Goal: Task Accomplishment & Management: Manage account settings

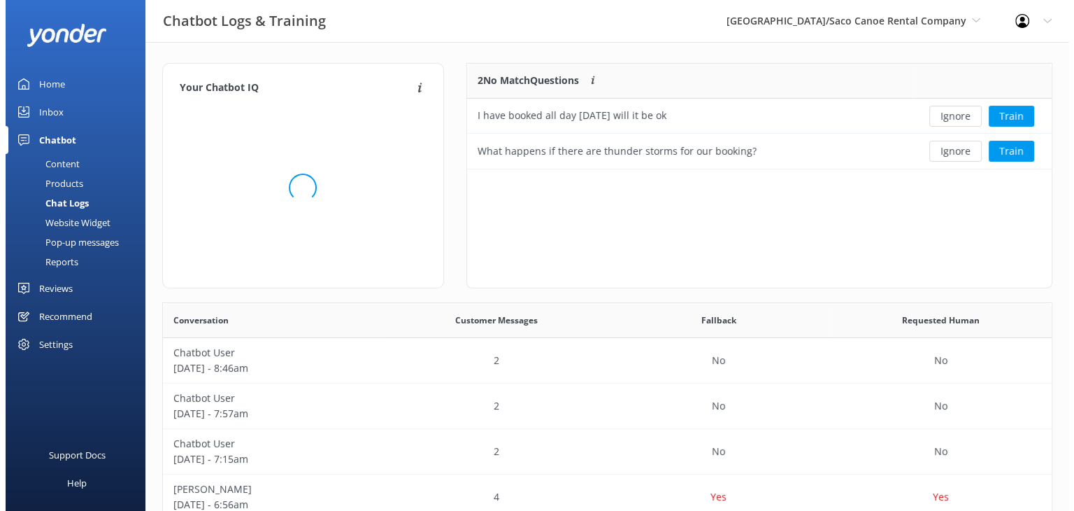
scroll to position [479, 878]
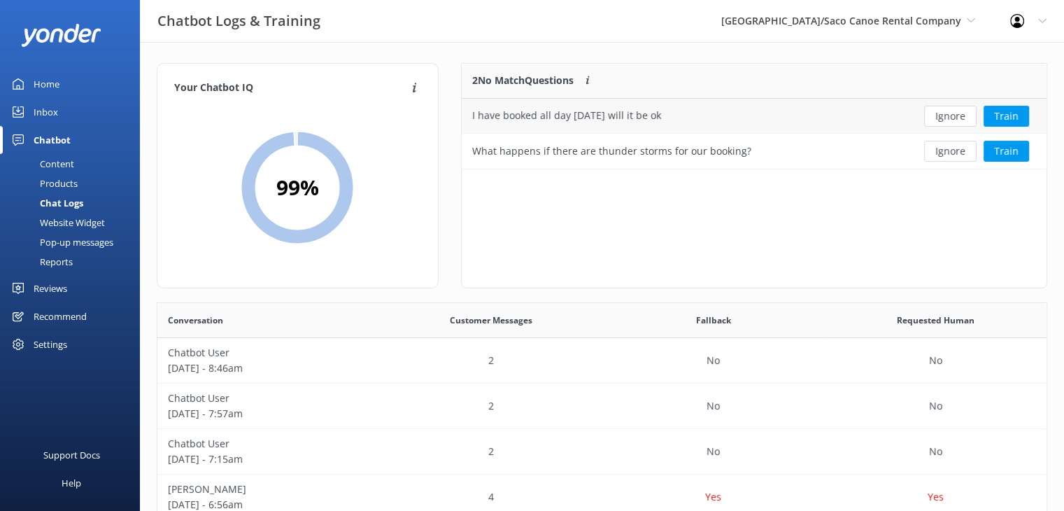
click at [527, 116] on div "I have booked all day [DATE] will it be ok" at bounding box center [566, 115] width 189 height 15
click at [480, 359] on div "2" at bounding box center [491, 360] width 222 height 45
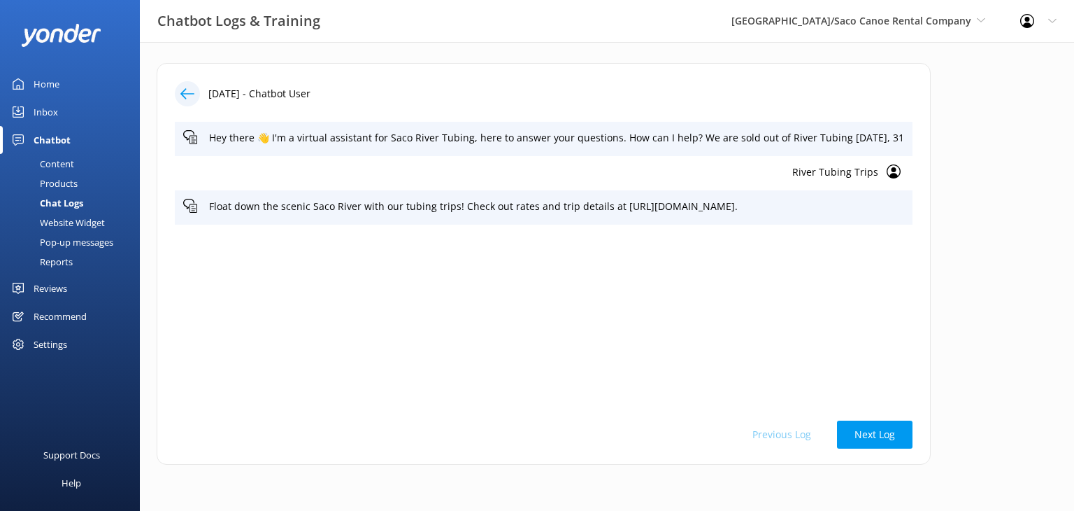
click at [180, 92] on icon at bounding box center [187, 94] width 14 height 14
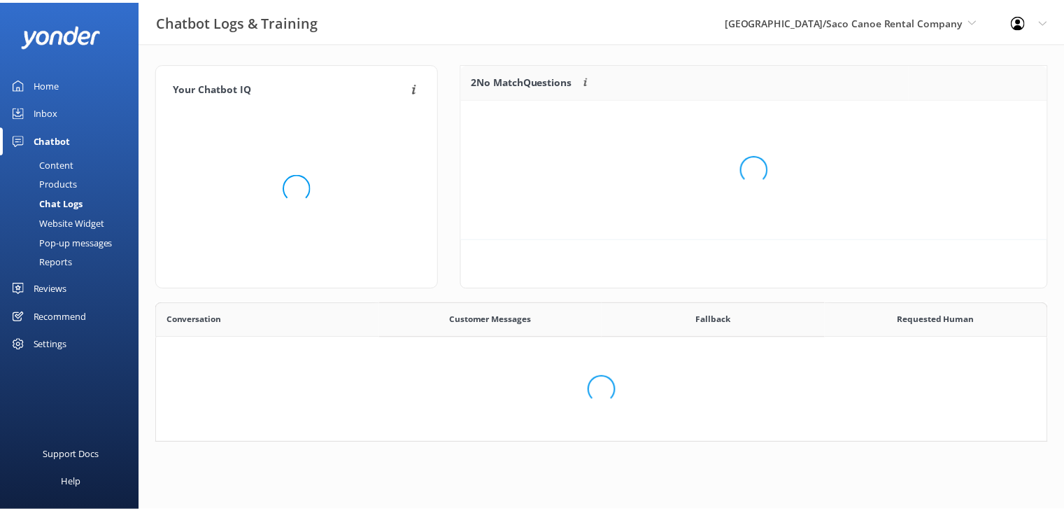
scroll to position [479, 878]
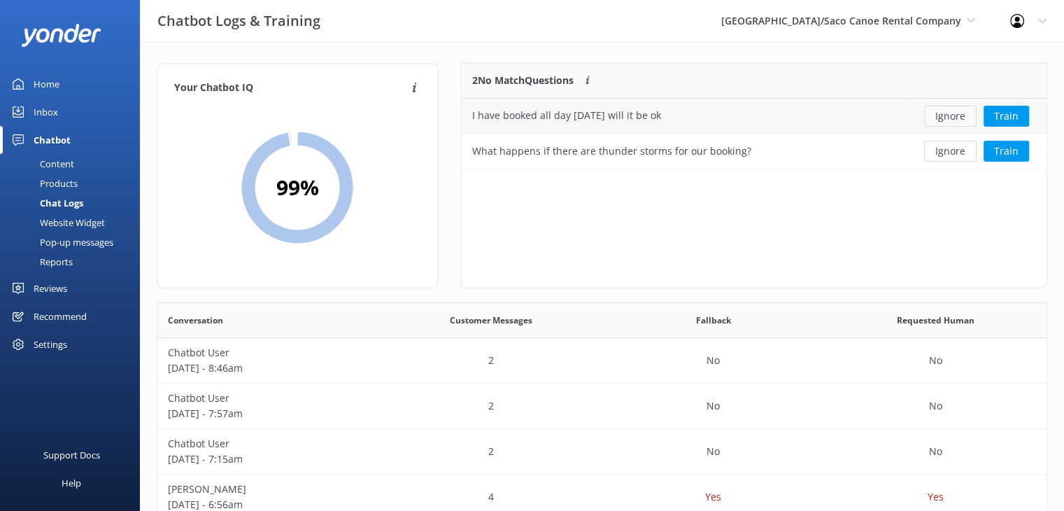
click at [945, 118] on button "Ignore" at bounding box center [950, 116] width 52 height 21
click at [948, 120] on button "Ignore" at bounding box center [950, 116] width 52 height 21
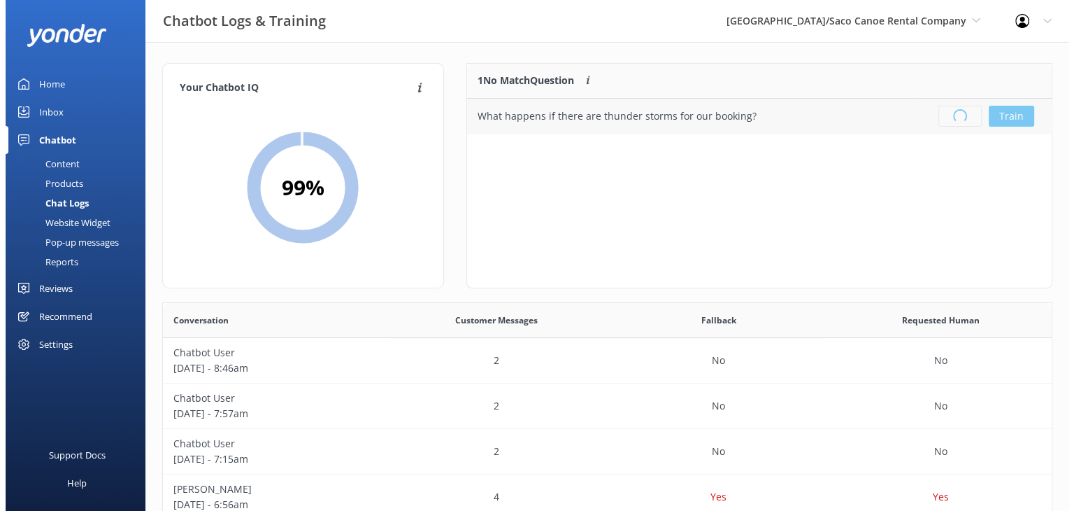
scroll to position [164, 574]
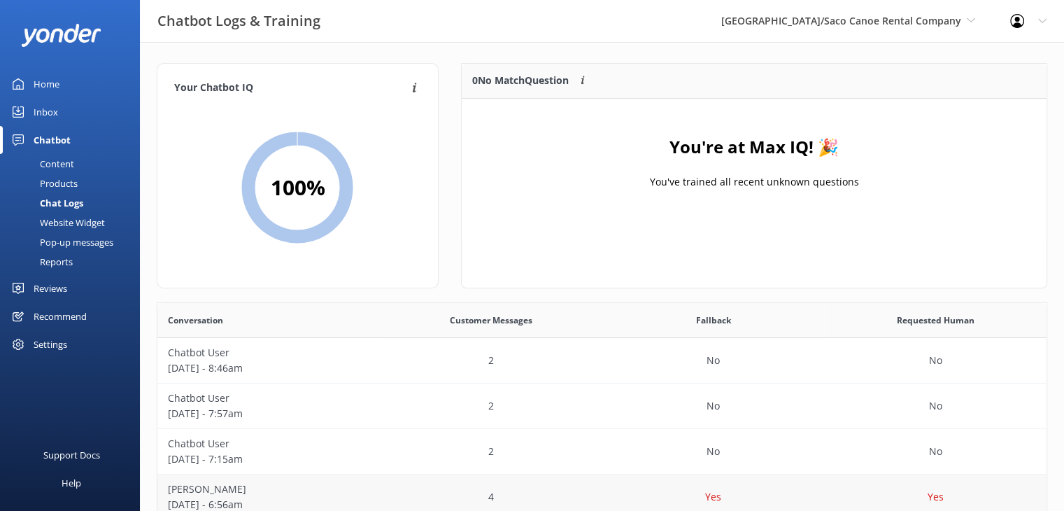
click at [711, 485] on div "Yes" at bounding box center [713, 496] width 222 height 45
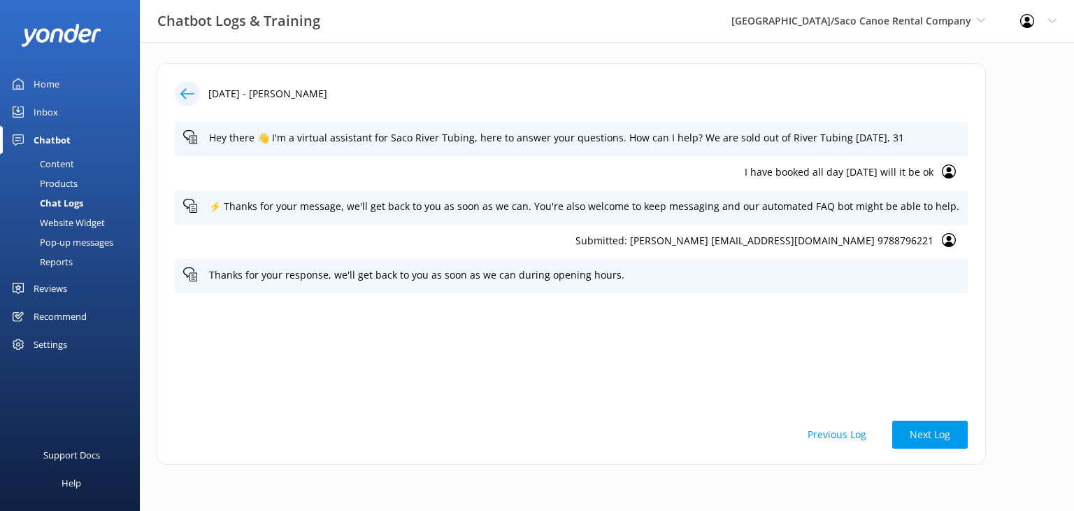
click at [862, 178] on p "I have booked all day [DATE] will it be ok" at bounding box center [558, 171] width 750 height 15
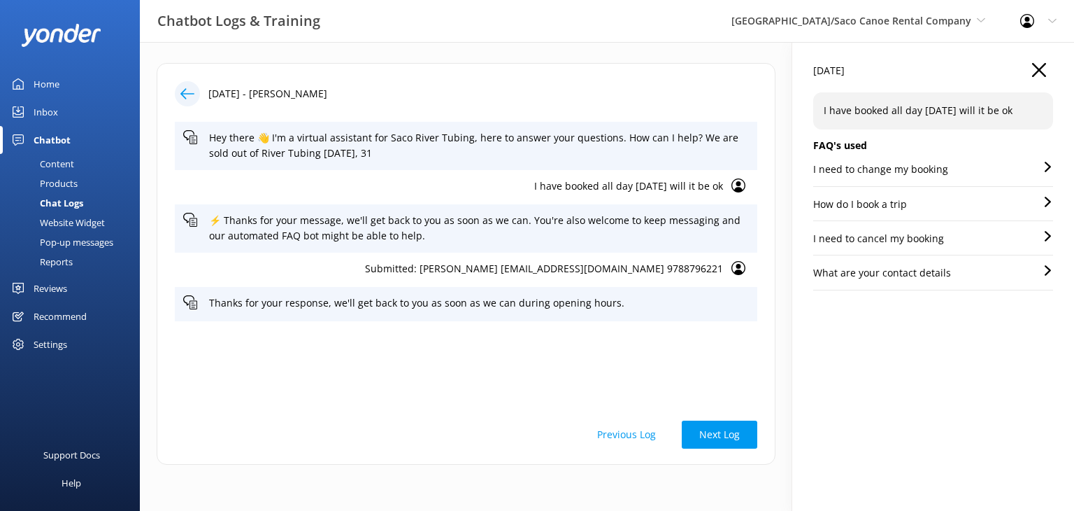
click at [1042, 63] on icon "button" at bounding box center [1039, 70] width 14 height 14
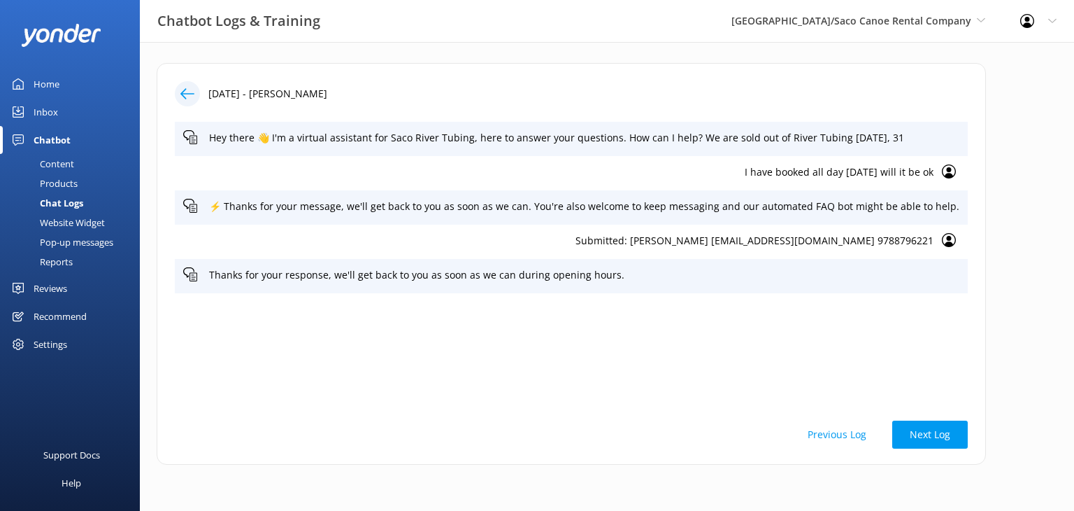
click at [183, 91] on use at bounding box center [187, 93] width 14 height 10
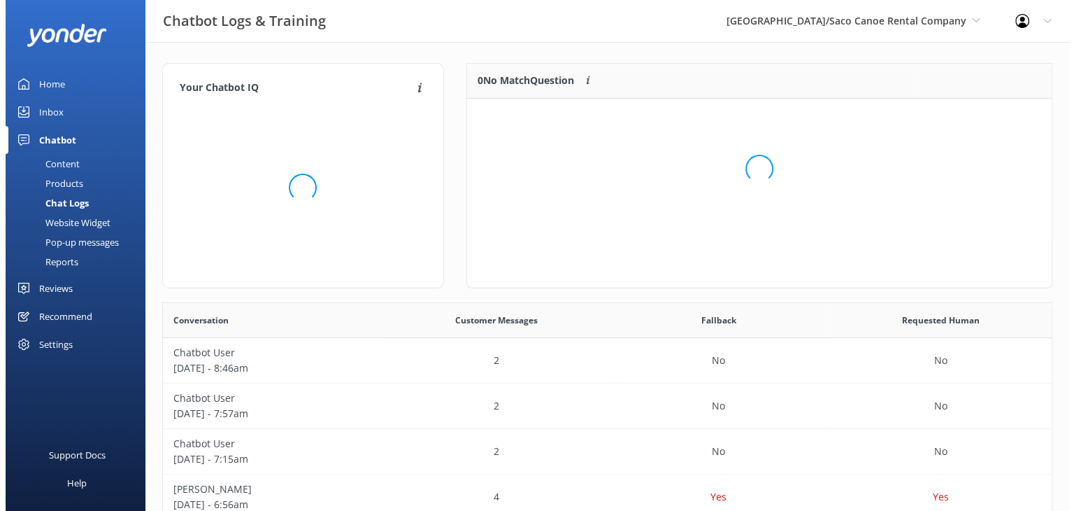
scroll to position [164, 574]
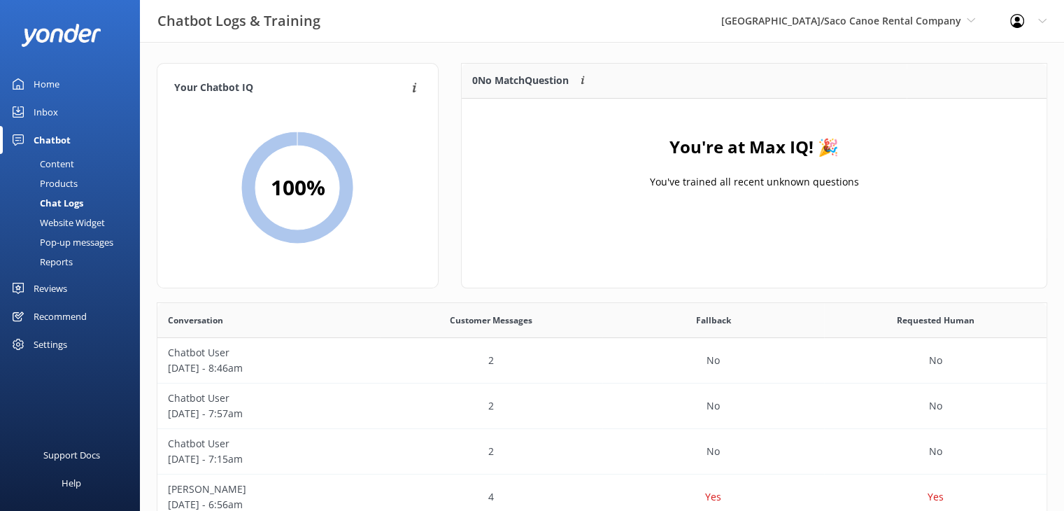
click at [57, 106] on div "Inbox" at bounding box center [46, 112] width 24 height 28
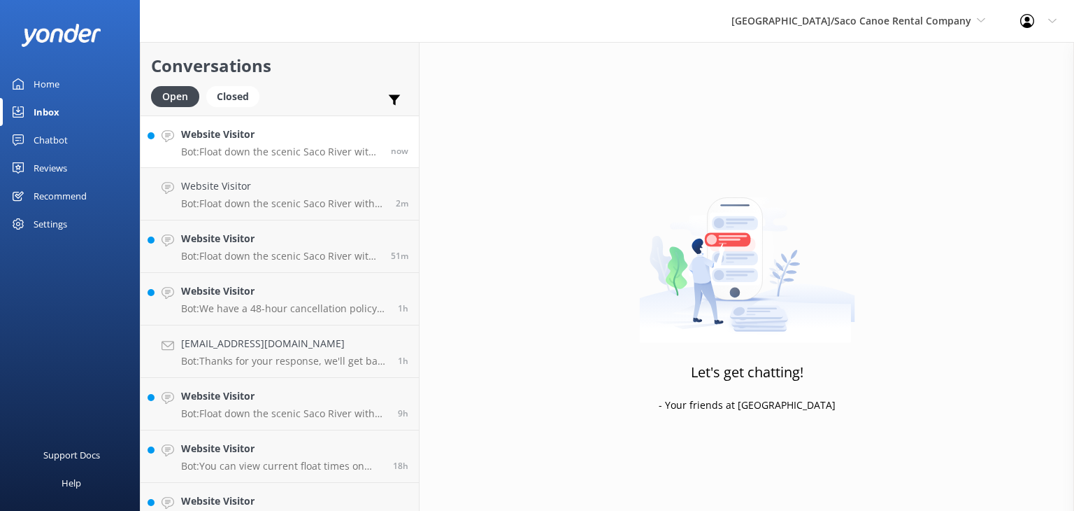
click at [302, 139] on h4 "Website Visitor" at bounding box center [280, 134] width 199 height 15
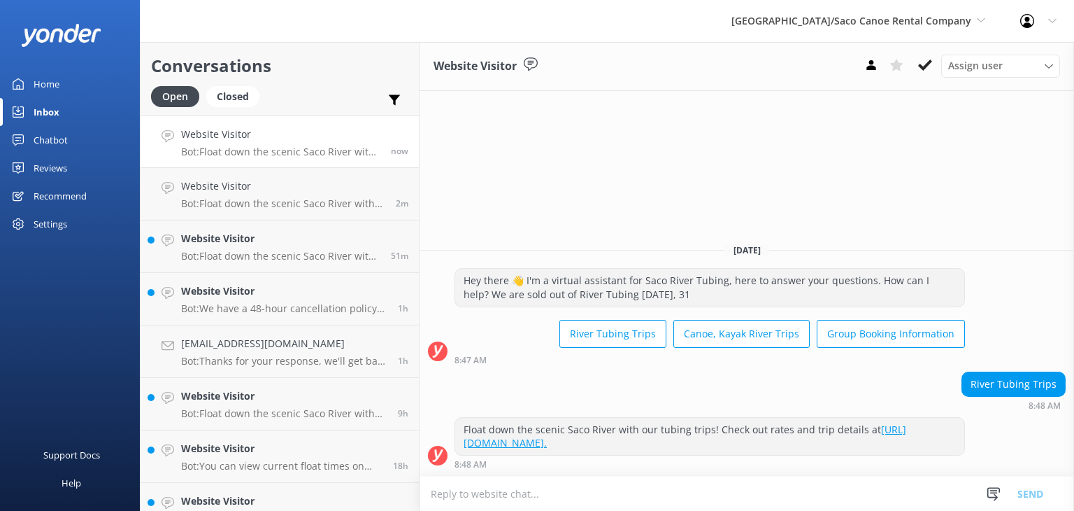
click at [50, 78] on div "Home" at bounding box center [47, 84] width 26 height 28
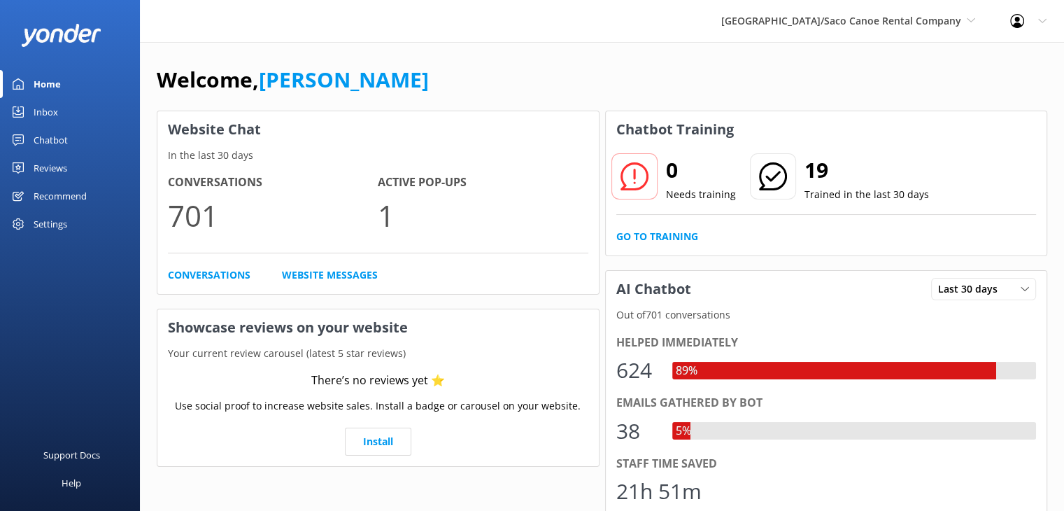
click at [50, 134] on div "Chatbot" at bounding box center [51, 140] width 34 height 28
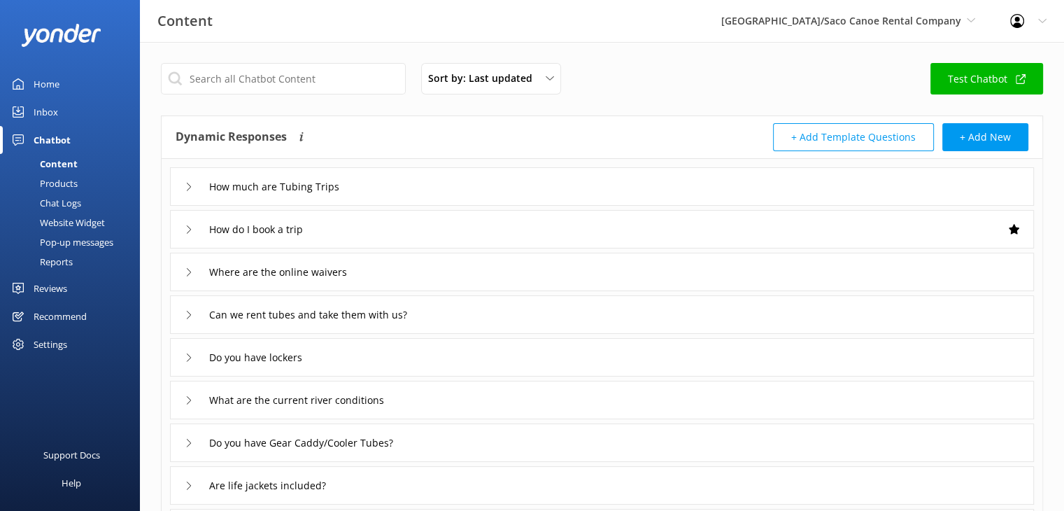
click at [69, 221] on div "Website Widget" at bounding box center [56, 223] width 97 height 20
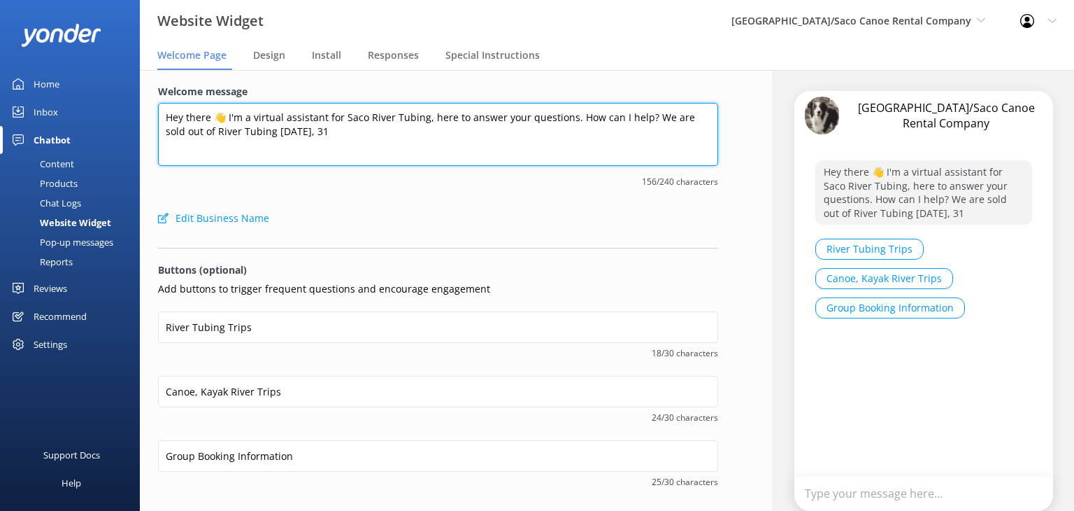
click at [358, 133] on textarea "Hey there 👋 I'm a virtual assistant for Saco River Tubing, here to answer your …" at bounding box center [438, 134] width 560 height 63
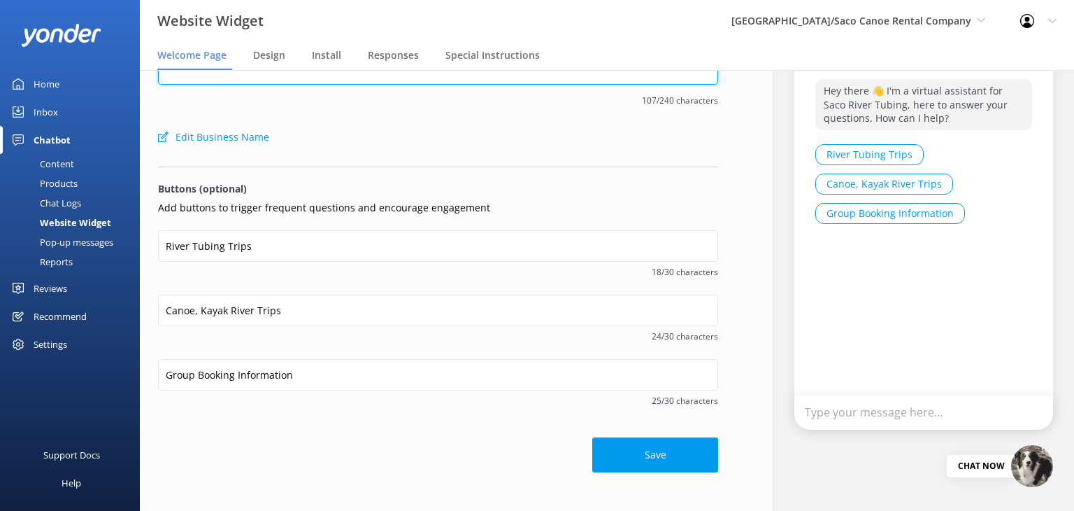
scroll to position [93, 0]
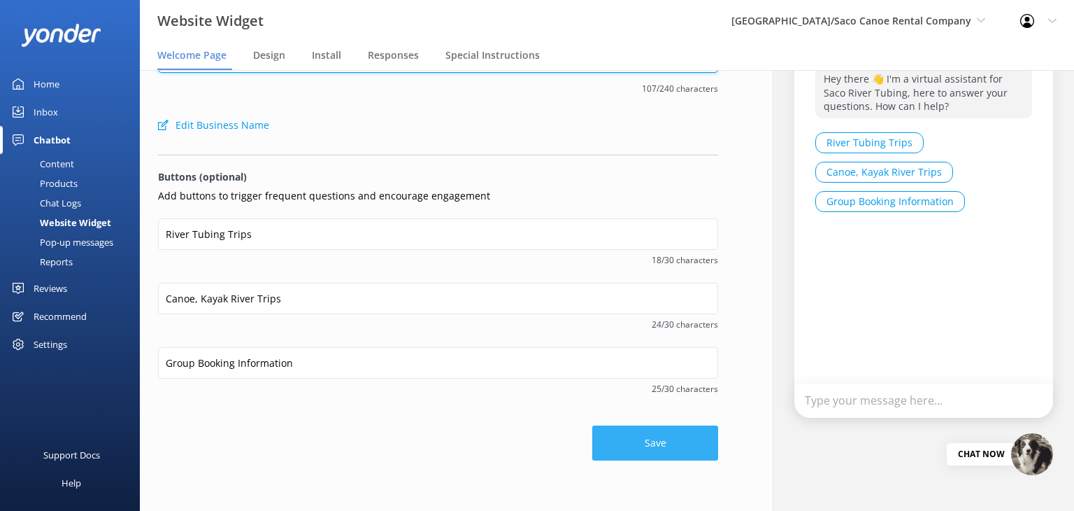
type textarea "Hey there 👋 I'm a virtual assistant for Saco River Tubing, here to answer your …"
click at [632, 438] on button "Save" at bounding box center [655, 442] width 126 height 35
